Goal: Information Seeking & Learning: Find specific fact

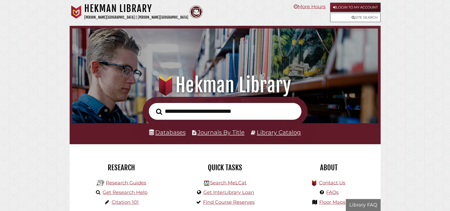
scroll to position [101, 303]
click at [188, 113] on input "text" at bounding box center [225, 111] width 153 height 17
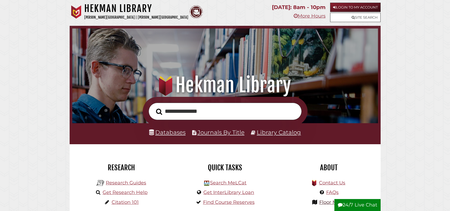
type input "**********"
click at [277, 136] on link "Library Catalog" at bounding box center [279, 132] width 44 height 7
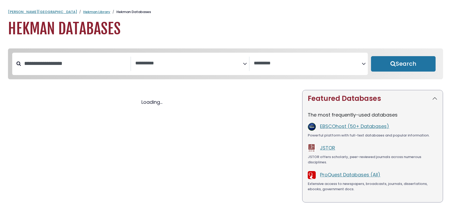
select select "Database Subject Filter"
select select "Database Vendors Filter"
select select "Database Subject Filter"
select select "Database Vendors Filter"
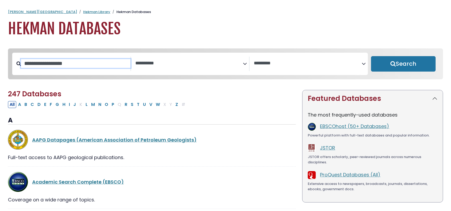
click at [83, 68] on input "Search database by title or keyword" at bounding box center [76, 63] width 110 height 9
type input "****"
click at [371, 56] on button "Search" at bounding box center [403, 63] width 65 height 15
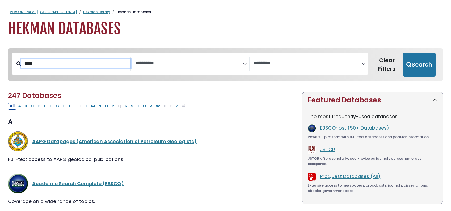
select select "Database Subject Filter"
select select "Database Vendors Filter"
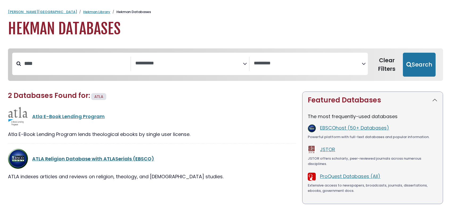
click at [91, 162] on link "ATLA Religion Database with ATLASerials (EBSCO)" at bounding box center [93, 158] width 122 height 7
